Goal: Task Accomplishment & Management: Manage account settings

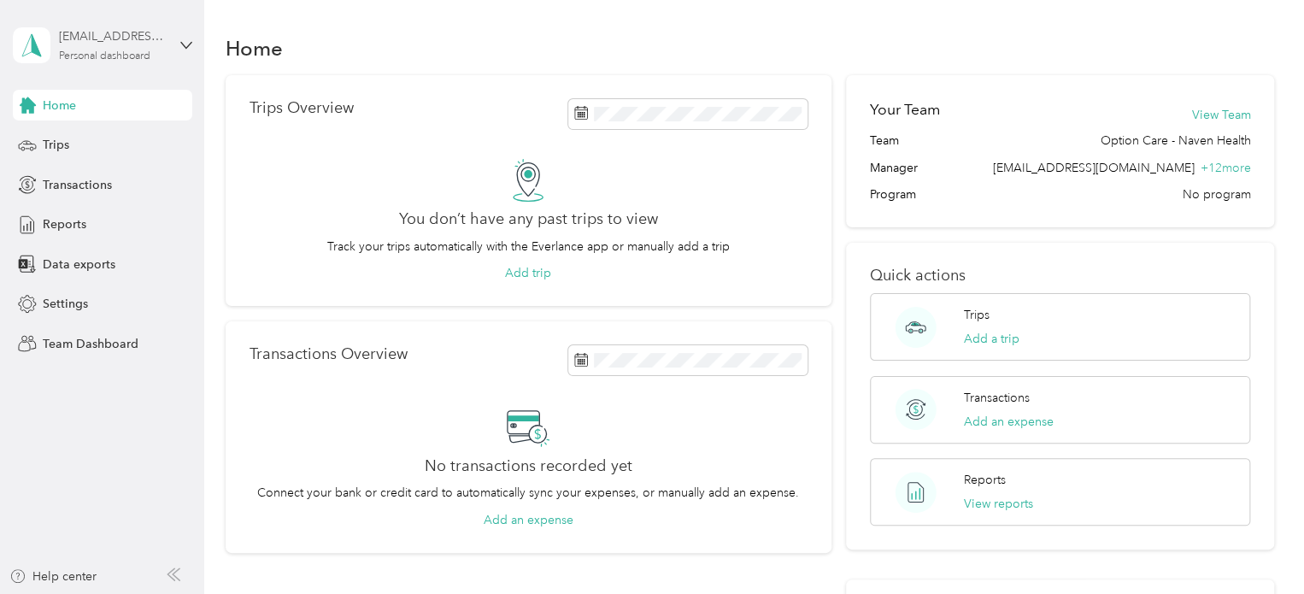
click at [152, 36] on div "[EMAIL_ADDRESS][DOMAIN_NAME]" at bounding box center [112, 36] width 107 height 18
click at [96, 216] on div "Log out" at bounding box center [193, 214] width 336 height 30
